Goal: Contribute content: Add original content to the website for others to see

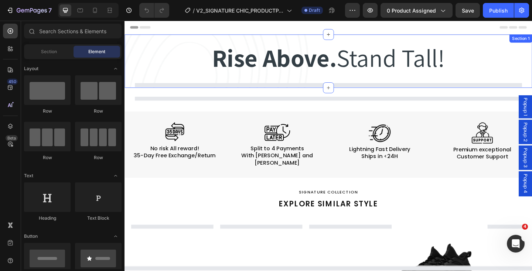
select select "EU 39 | US 6 | UK 5.5"
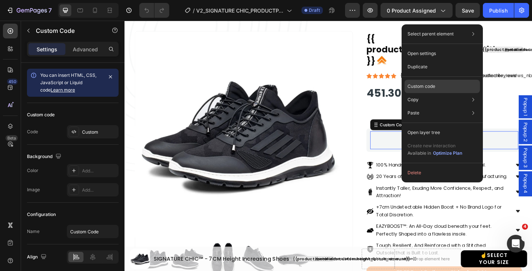
click at [427, 85] on p "Custom code" at bounding box center [422, 86] width 28 height 7
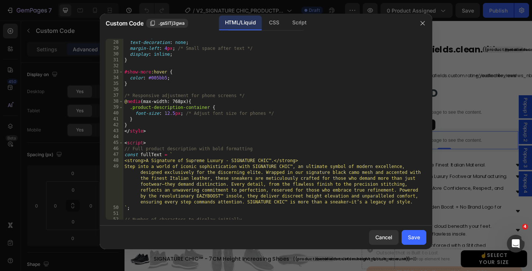
scroll to position [165, 0]
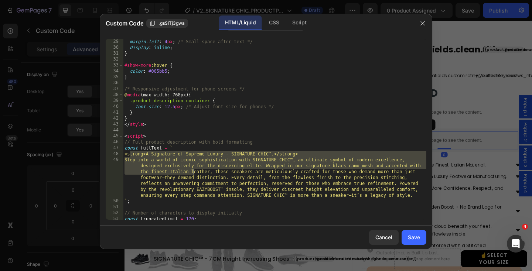
drag, startPoint x: 129, startPoint y: 153, endPoint x: 195, endPoint y: 173, distance: 68.8
click at [195, 173] on div "text-decoration : none ; margin-left : 4 px ; /* Small space after text */ disp…" at bounding box center [275, 129] width 304 height 193
click at [206, 179] on div "text-decoration : none ; margin-left : 4 px ; /* Small space after text */ disp…" at bounding box center [275, 129] width 304 height 193
type textarea "Step into a world of iconic sophistication with SIGNATURE CHIC™, an ultimate sy…"
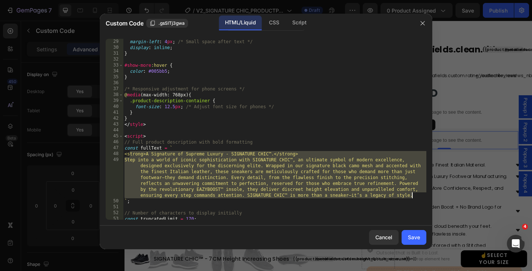
drag, startPoint x: 130, startPoint y: 155, endPoint x: 416, endPoint y: 199, distance: 289.5
click at [416, 199] on div "text-decoration : none ; margin-left : 4 px ; /* Small space after text */ disp…" at bounding box center [275, 129] width 304 height 193
click at [424, 24] on icon "button" at bounding box center [423, 23] width 6 height 6
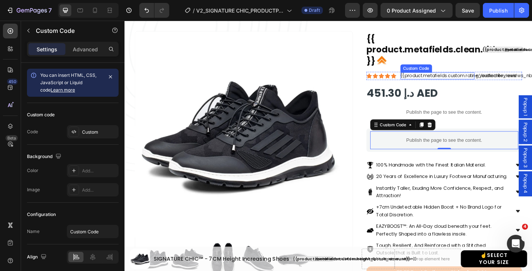
scroll to position [0, 0]
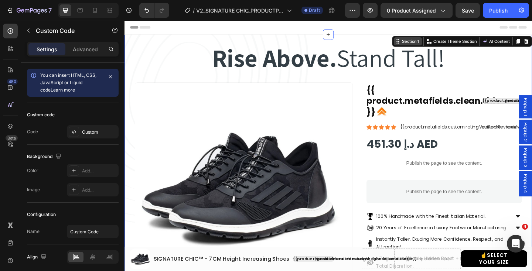
click at [532, 41] on div "Section 1 Create Theme Section AI Content Write with GemAI What would you like …" at bounding box center [492, 43] width 152 height 12
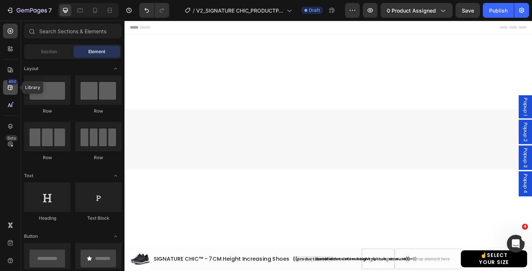
click at [10, 90] on icon at bounding box center [10, 87] width 7 height 7
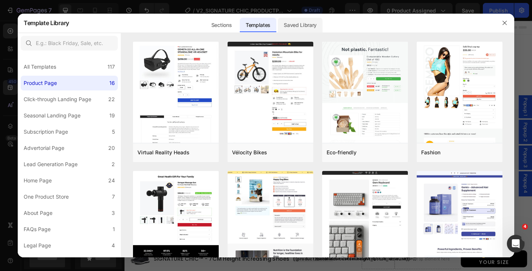
click at [297, 24] on div "Saved Library" at bounding box center [300, 25] width 45 height 15
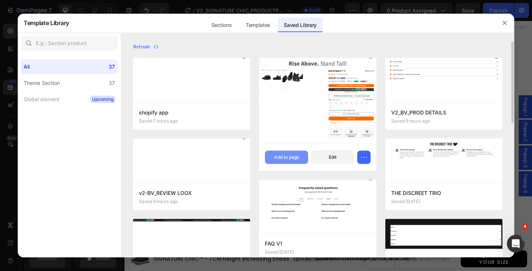
click at [287, 157] on div "Add to page" at bounding box center [286, 157] width 25 height 7
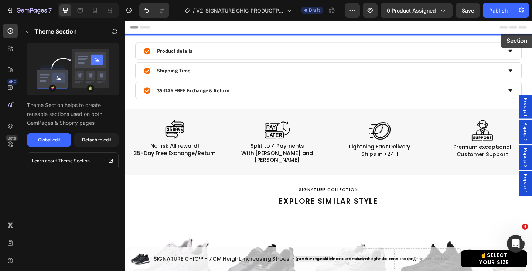
drag, startPoint x: 534, startPoint y: 26, endPoint x: 534, endPoint y: 35, distance: 9.2
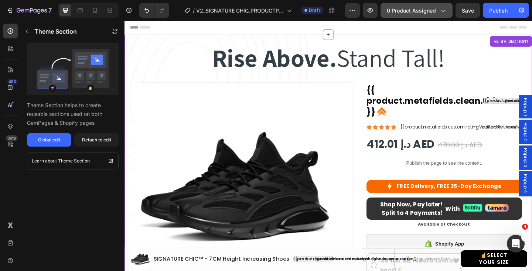
click at [417, 10] on span "0 product assigned" at bounding box center [411, 11] width 49 height 8
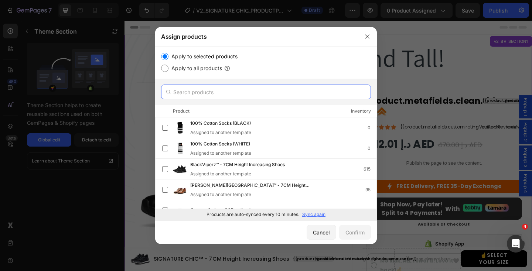
click at [196, 93] on input "text" at bounding box center [266, 92] width 210 height 15
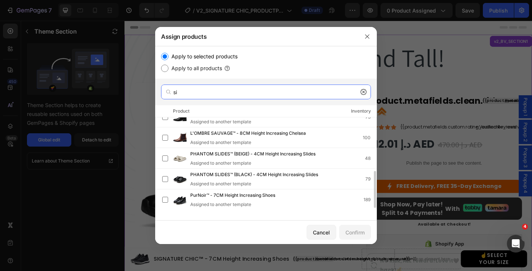
scroll to position [115, 0]
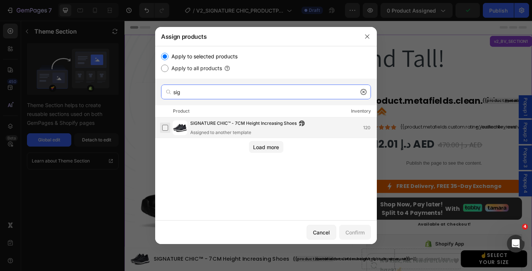
type input "sig"
click at [165, 125] on label at bounding box center [165, 128] width 6 height 6
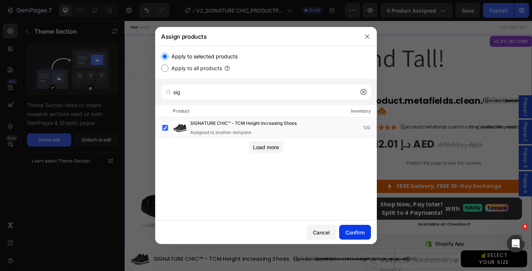
click at [349, 230] on div "Confirm" at bounding box center [355, 233] width 19 height 8
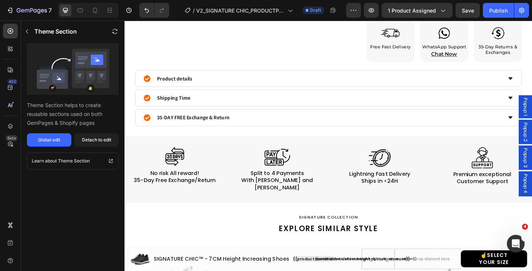
scroll to position [452, 0]
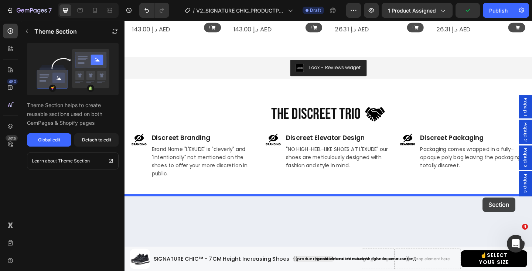
scroll to position [1112, 0]
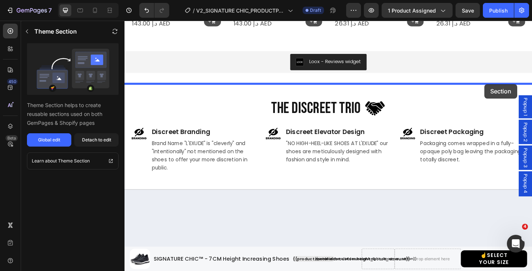
drag, startPoint x: 524, startPoint y: 136, endPoint x: 516, endPoint y: 90, distance: 46.7
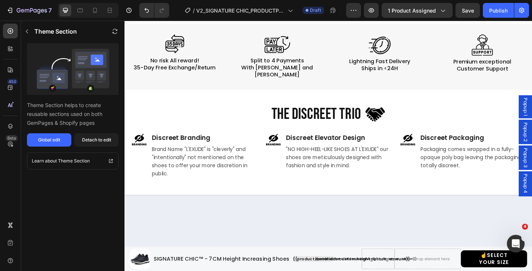
scroll to position [1046, 0]
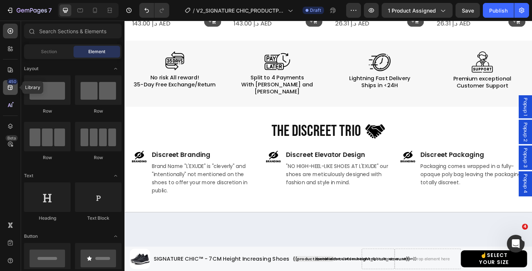
click at [10, 89] on icon at bounding box center [10, 87] width 5 height 5
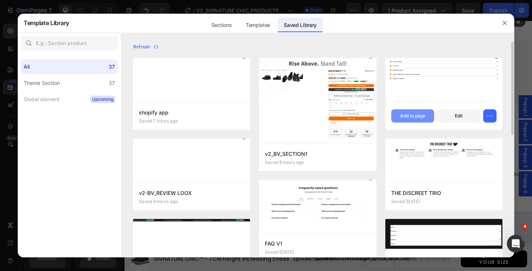
click at [416, 116] on div "Add to page" at bounding box center [412, 116] width 25 height 7
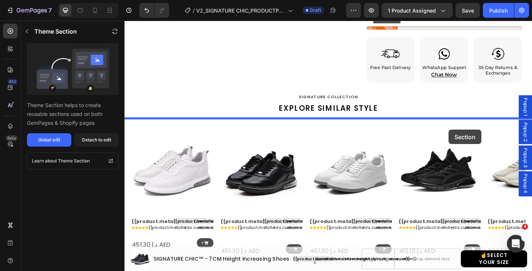
scroll to position [482, 0]
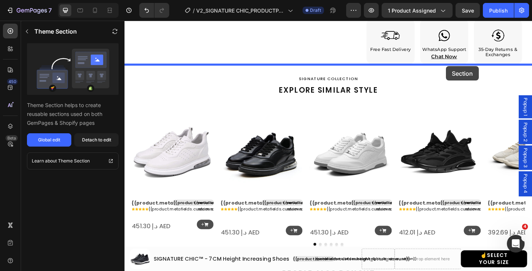
drag, startPoint x: 528, startPoint y: 76, endPoint x: 474, endPoint y: 70, distance: 53.5
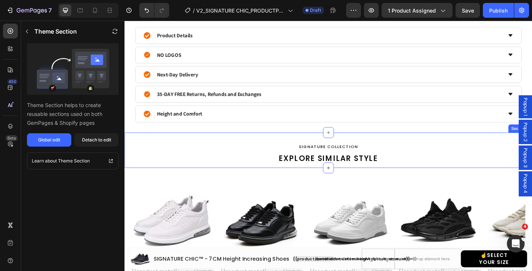
scroll to position [539, 0]
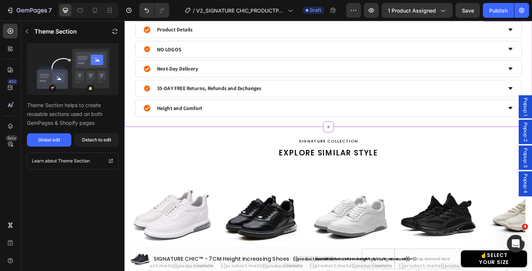
click at [227, 132] on div "Product Details NO LOGOS Next-Day Delivery 35-DAY FREE Returns, Refunds and Exc…" at bounding box center [347, 75] width 444 height 124
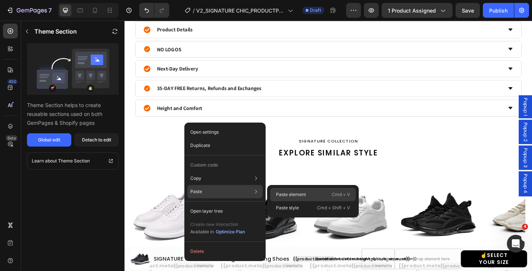
click at [289, 193] on p "Paste element" at bounding box center [291, 195] width 30 height 7
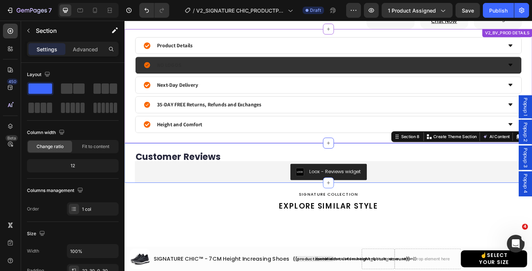
scroll to position [0, 0]
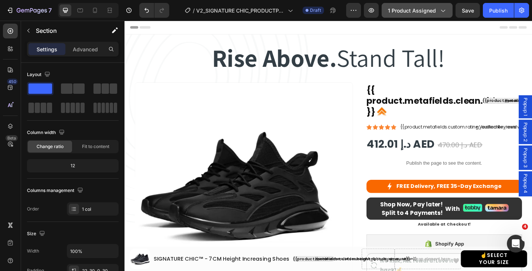
click at [444, 10] on icon "button" at bounding box center [442, 10] width 7 height 7
click at [503, 8] on div "Publish" at bounding box center [499, 11] width 18 height 8
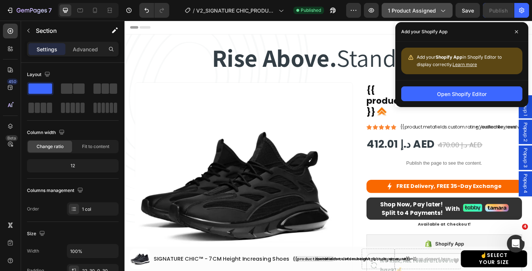
click at [419, 9] on span "1 product assigned" at bounding box center [412, 11] width 48 height 8
